Goal: Check status: Check status

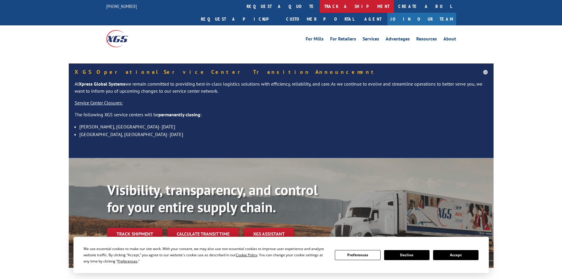
click at [320, 6] on link "track a shipment" at bounding box center [357, 6] width 74 height 13
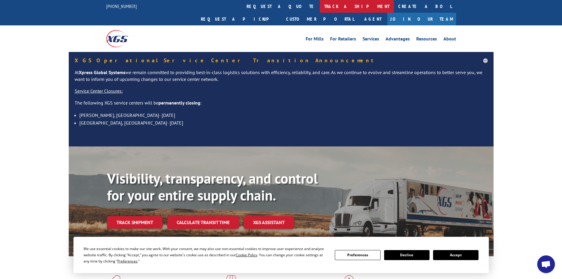
click at [320, 6] on link "track a shipment" at bounding box center [357, 6] width 74 height 13
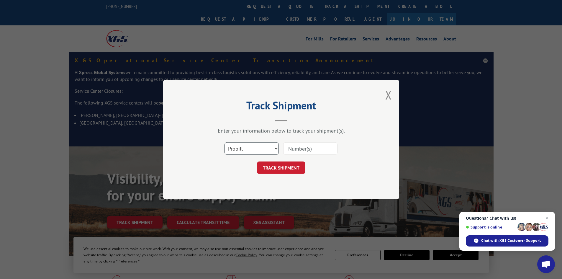
click at [273, 148] on select "Select category... Probill BOL PO" at bounding box center [252, 148] width 54 height 12
select select "bol"
click at [225, 142] on select "Select category... Probill BOL PO" at bounding box center [252, 148] width 54 height 12
click at [286, 146] on input at bounding box center [310, 148] width 54 height 12
paste input "6009801"
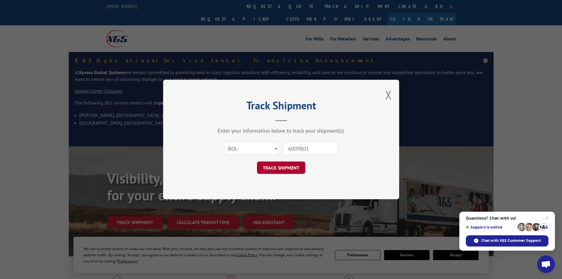
type input "6009801"
click at [292, 166] on button "TRACK SHIPMENT" at bounding box center [281, 167] width 48 height 12
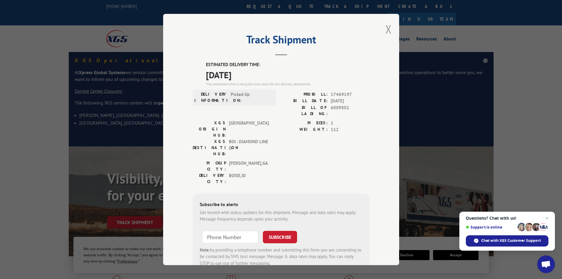
click at [387, 27] on button "Close modal" at bounding box center [388, 29] width 6 height 16
